Goal: Transaction & Acquisition: Purchase product/service

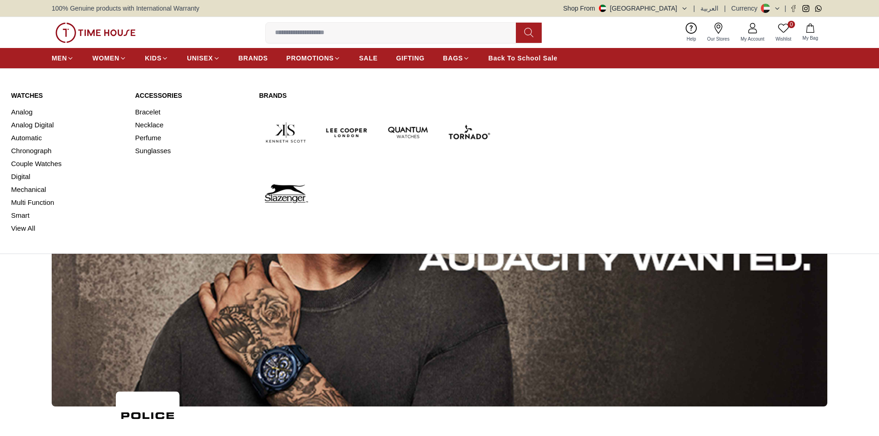
click at [65, 58] on span "MEN" at bounding box center [59, 58] width 15 height 9
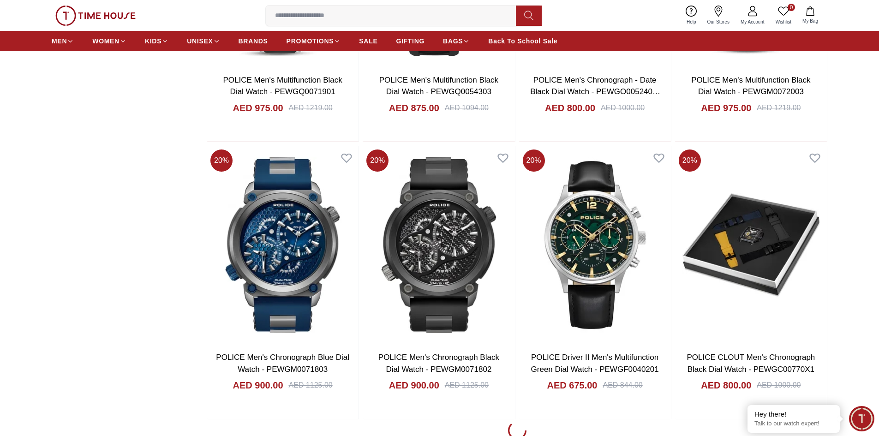
scroll to position [1108, 0]
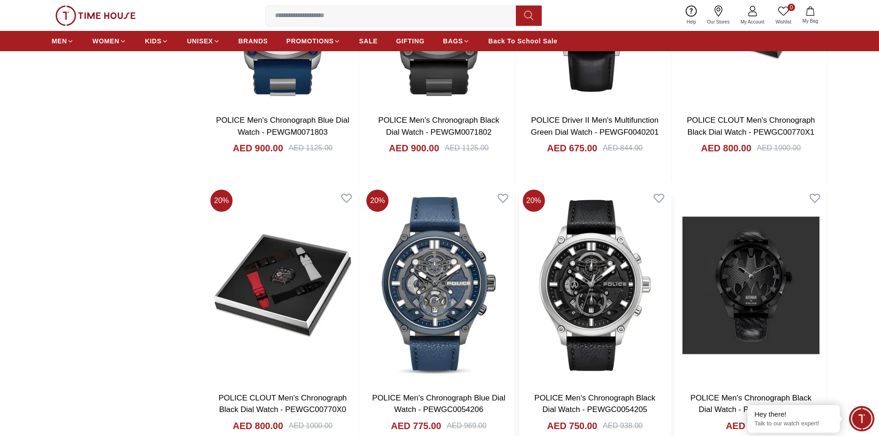
scroll to position [1246, 0]
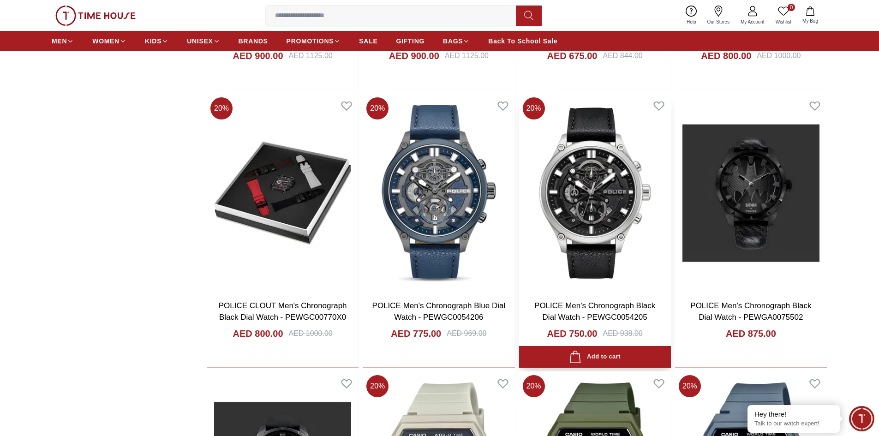
scroll to position [1246, 0]
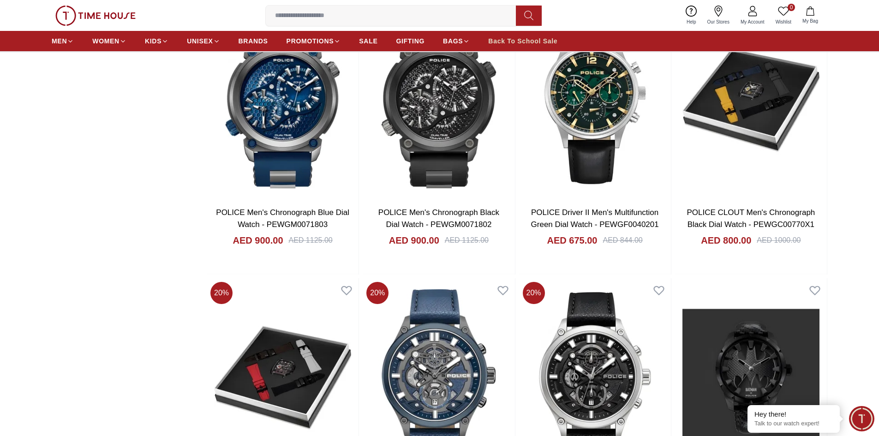
click at [528, 41] on span "Back To School Sale" at bounding box center [522, 40] width 69 height 9
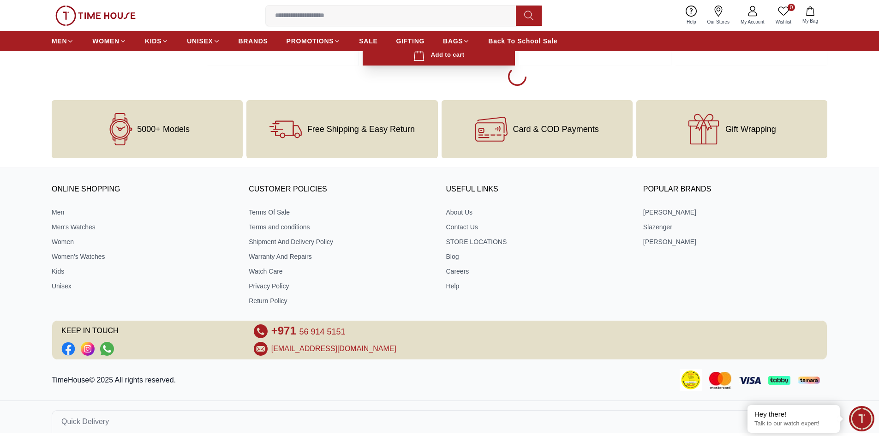
scroll to position [1460, 0]
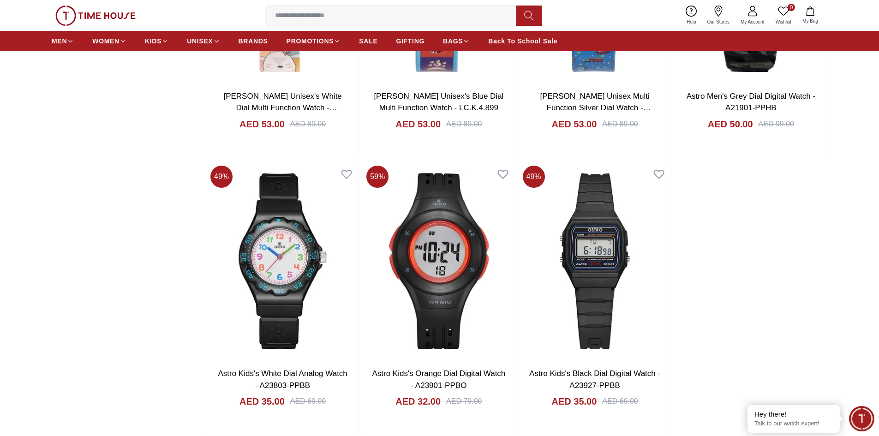
scroll to position [2964, 0]
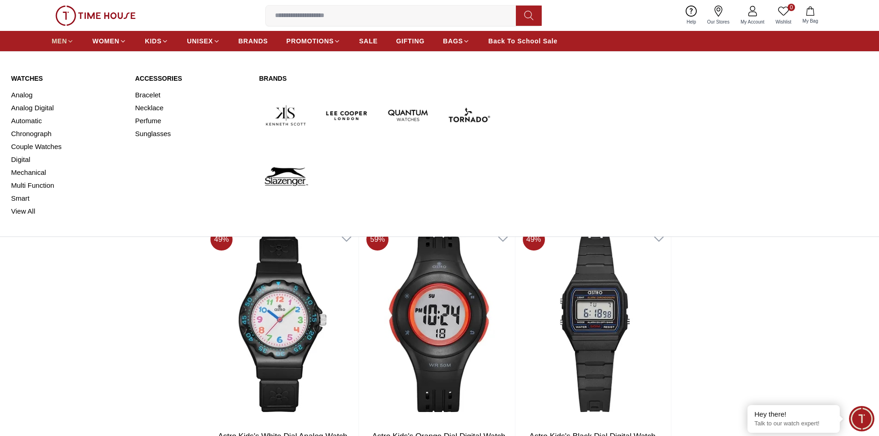
click at [67, 39] on icon at bounding box center [70, 41] width 7 height 7
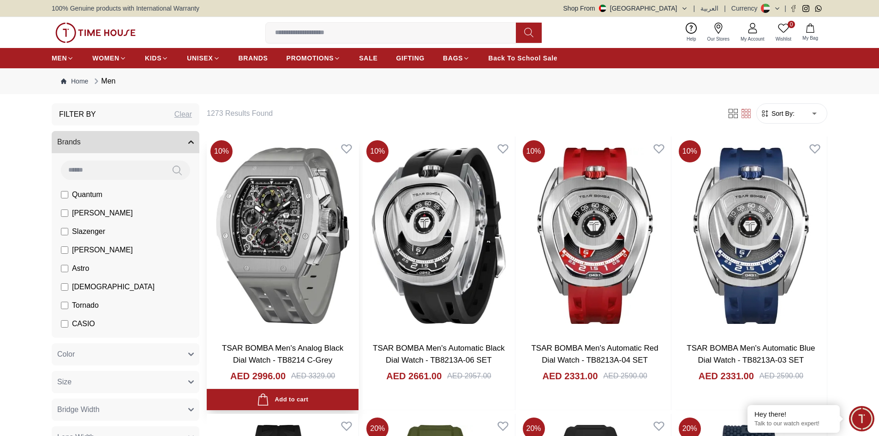
scroll to position [46, 0]
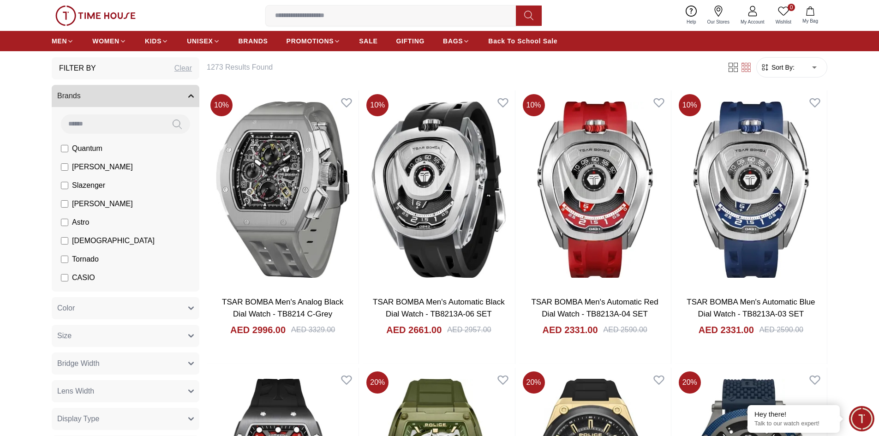
click at [528, 18] on icon at bounding box center [528, 15] width 9 height 11
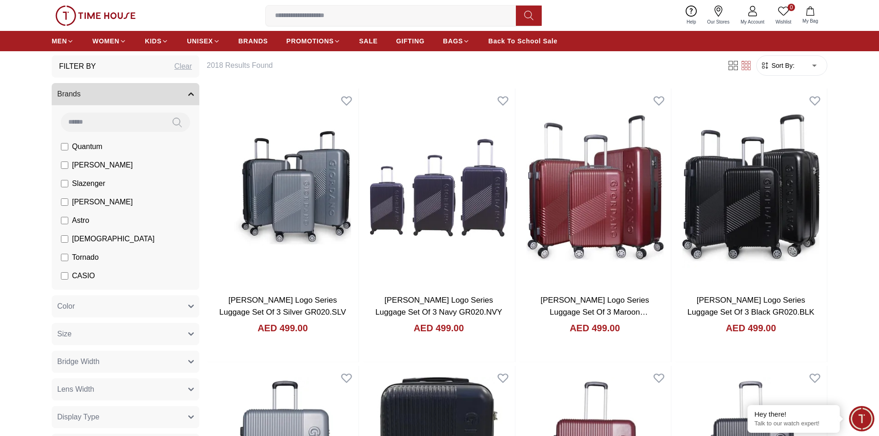
click at [516, 6] on button at bounding box center [529, 16] width 26 height 20
click at [367, 15] on input at bounding box center [395, 15] width 258 height 18
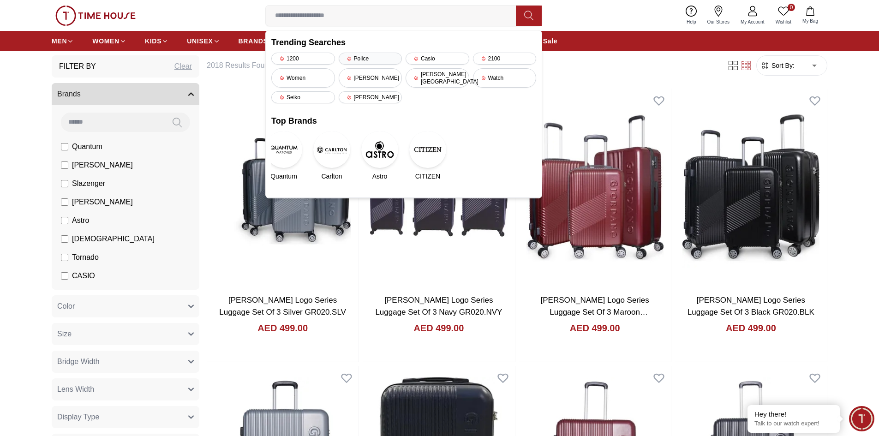
click at [362, 56] on div "Police" at bounding box center [371, 59] width 64 height 12
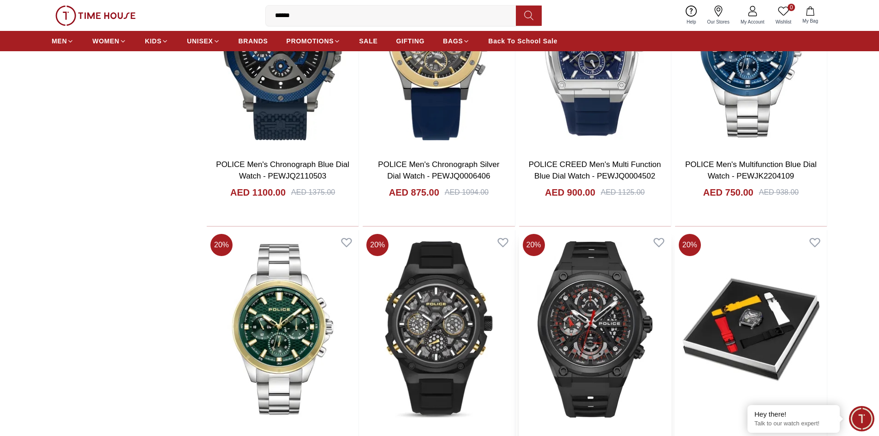
scroll to position [923, 0]
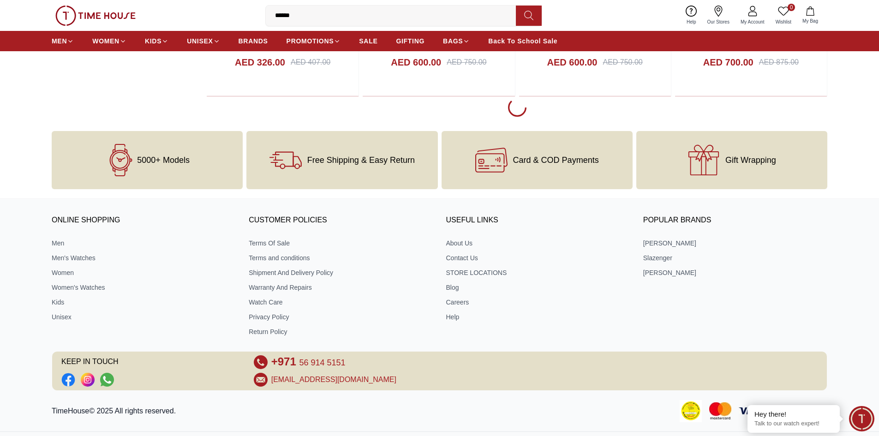
scroll to position [2848, 0]
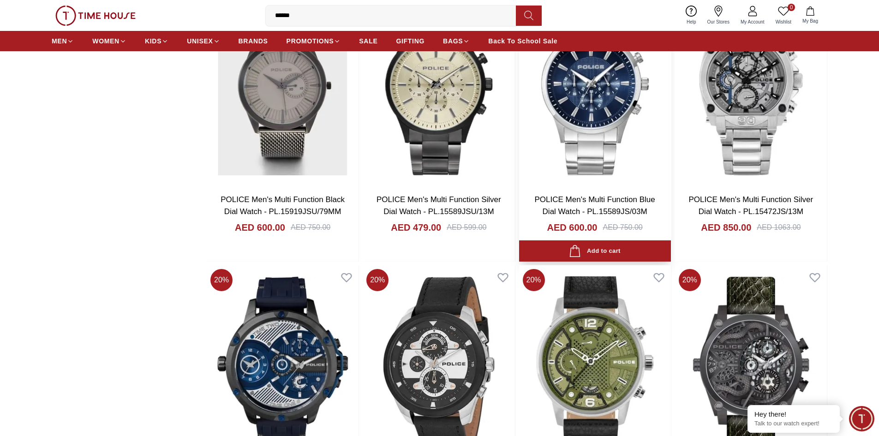
scroll to position [3217, 0]
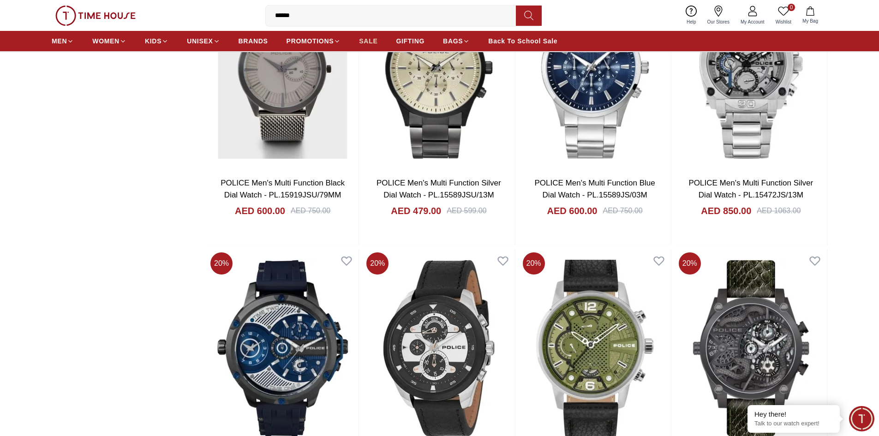
click at [367, 42] on span "SALE" at bounding box center [368, 40] width 18 height 9
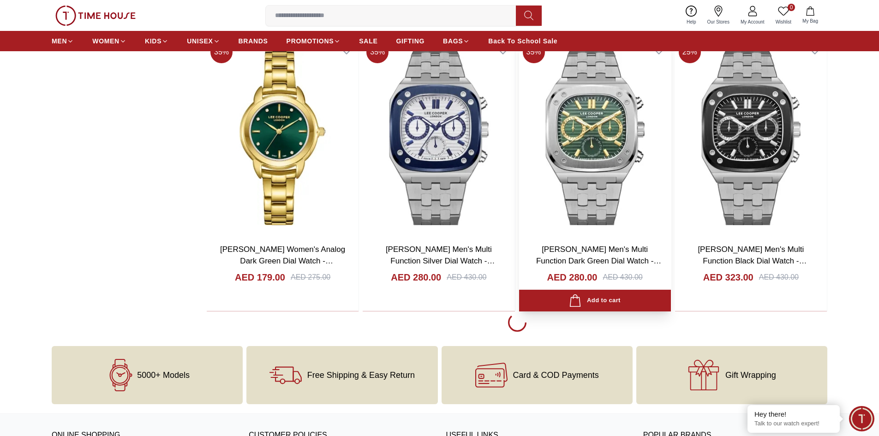
scroll to position [1569, 0]
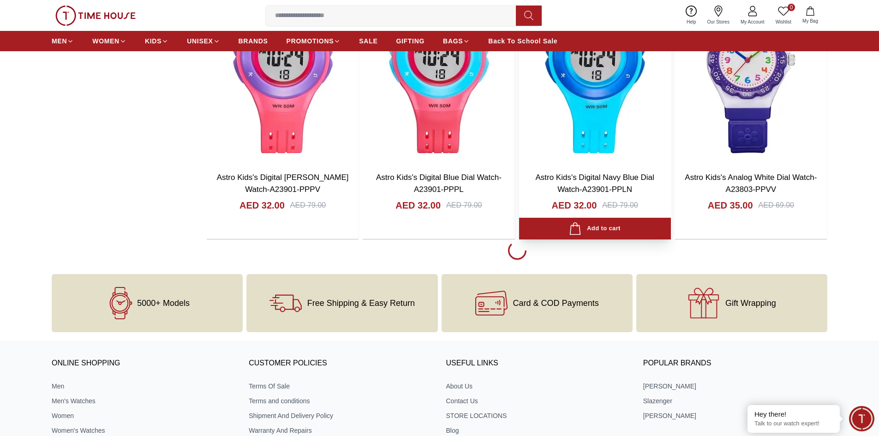
scroll to position [4339, 0]
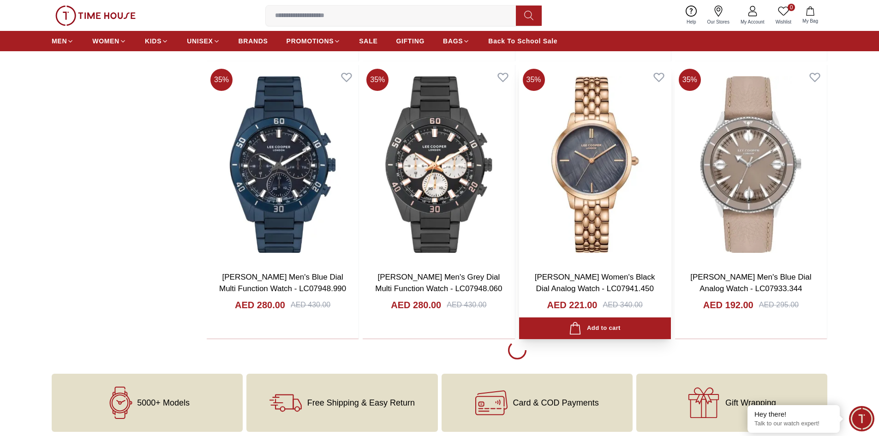
scroll to position [7016, 0]
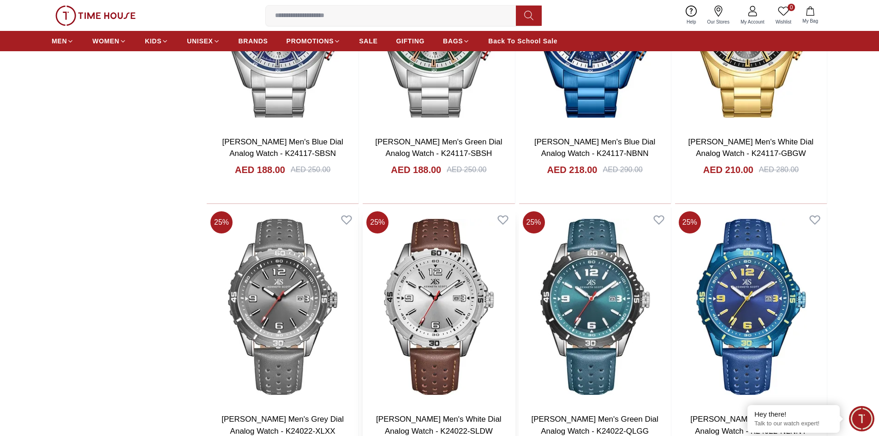
scroll to position [9693, 0]
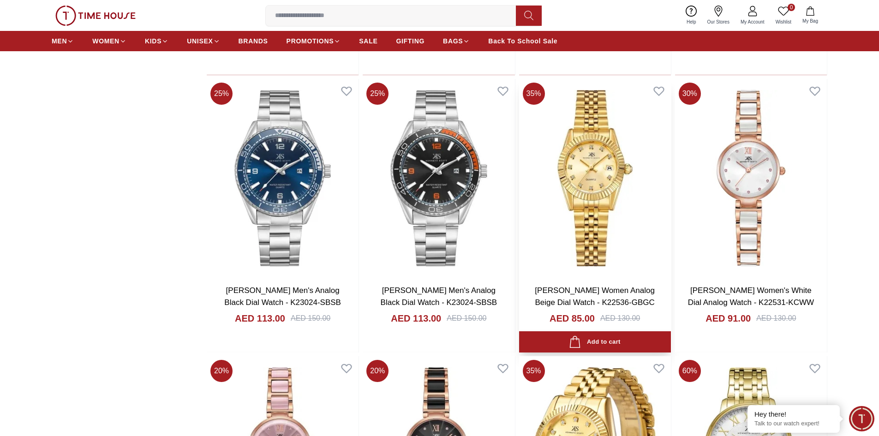
scroll to position [12278, 0]
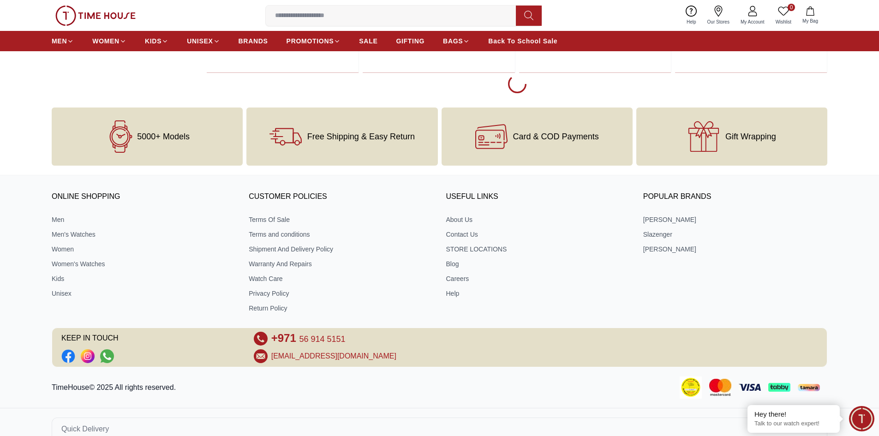
scroll to position [12647, 0]
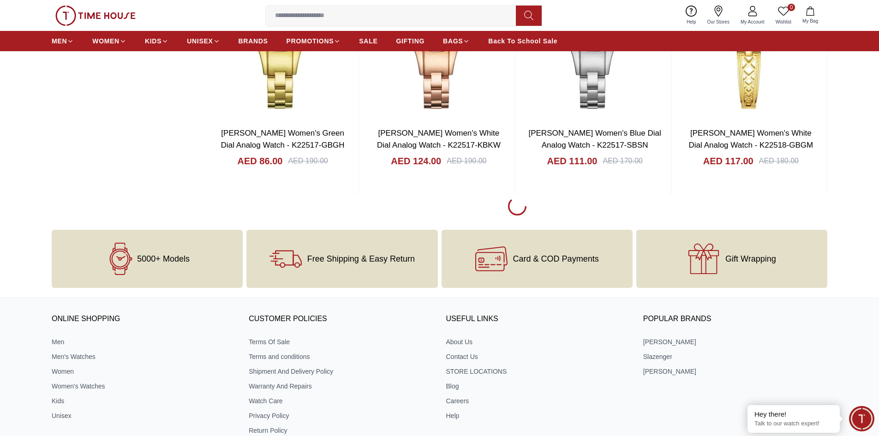
scroll to position [15621, 0]
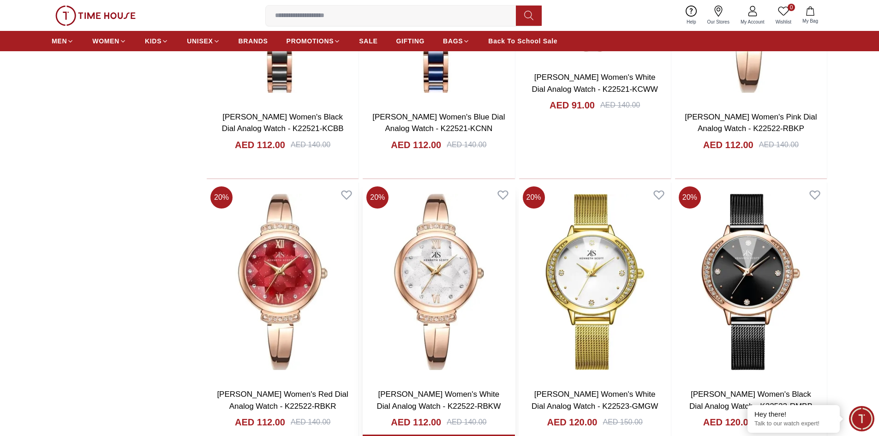
scroll to position [16406, 0]
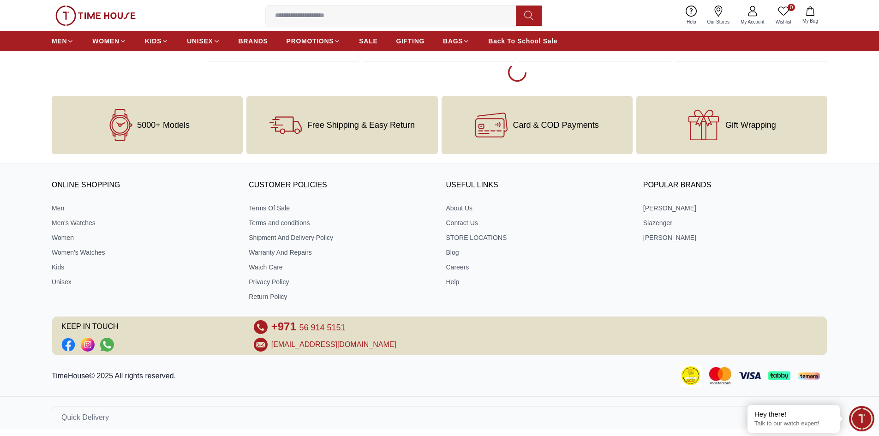
scroll to position [17010, 0]
